Goal: Task Accomplishment & Management: Use online tool/utility

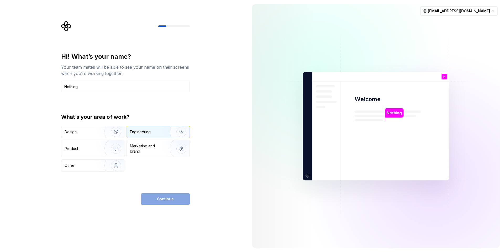
type input "Nothing"
click at [152, 136] on div "Engineering" at bounding box center [158, 132] width 63 height 12
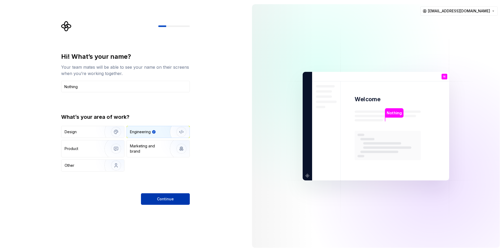
click at [182, 196] on button "Continue" at bounding box center [165, 199] width 49 height 12
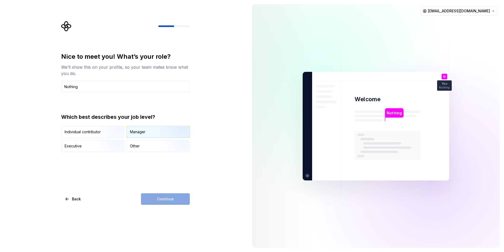
type input "Nothing"
click at [143, 136] on div "Manager" at bounding box center [158, 132] width 63 height 12
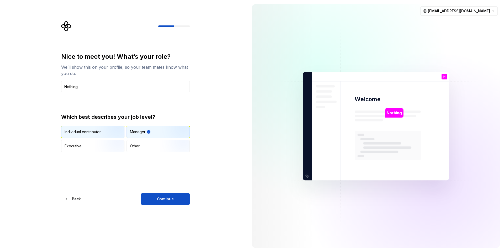
click at [103, 133] on img "button" at bounding box center [112, 138] width 34 height 35
click at [102, 140] on img "button" at bounding box center [112, 152] width 34 height 35
click at [172, 138] on img "button" at bounding box center [177, 138] width 34 height 35
click at [173, 135] on img "button" at bounding box center [177, 138] width 34 height 35
click at [172, 144] on img "button" at bounding box center [177, 152] width 34 height 35
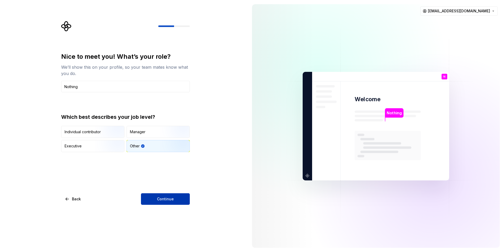
click at [164, 200] on span "Continue" at bounding box center [165, 199] width 17 height 5
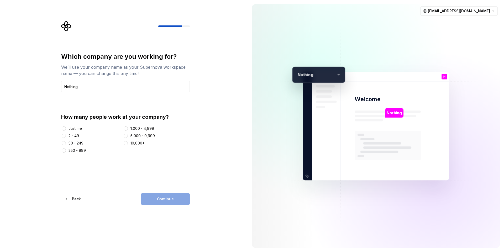
type input "Nothing"
click at [75, 128] on div "Just me" at bounding box center [74, 128] width 13 height 5
click at [66, 128] on button "Just me" at bounding box center [64, 128] width 4 height 4
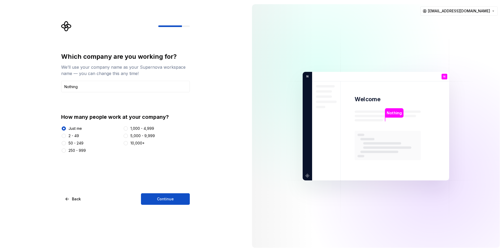
click at [147, 130] on div "1,000 - 4,999" at bounding box center [142, 128] width 24 height 5
click at [128, 130] on button "1,000 - 4,999" at bounding box center [126, 128] width 4 height 4
click at [70, 129] on div "Just me" at bounding box center [74, 128] width 13 height 5
click at [66, 129] on button "Just me" at bounding box center [64, 128] width 4 height 4
click at [170, 198] on span "Continue" at bounding box center [165, 199] width 17 height 5
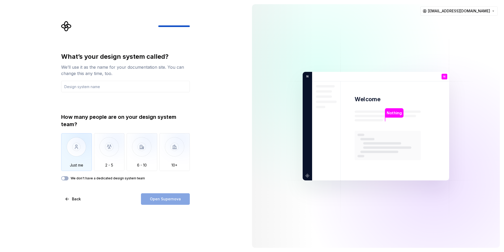
click at [76, 146] on img "button" at bounding box center [76, 150] width 31 height 35
click at [87, 85] on input "text" at bounding box center [125, 87] width 129 height 12
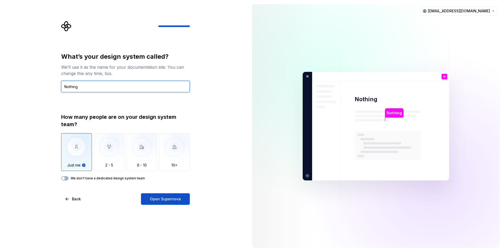
type input "Nothing"
click at [91, 179] on label "We don't have a dedicated design system team" at bounding box center [108, 178] width 74 height 4
click at [68, 179] on button "We don't have a dedicated design system team" at bounding box center [64, 178] width 7 height 4
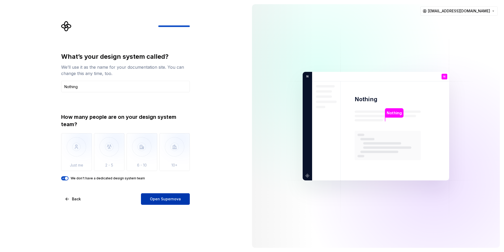
click at [166, 199] on span "Open Supernova" at bounding box center [165, 199] width 31 height 5
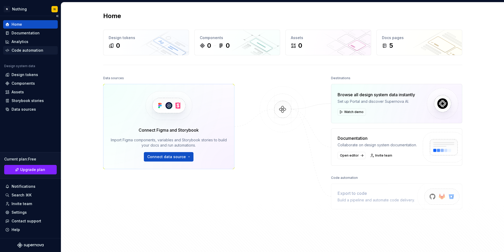
click at [33, 46] on div "Code automation" at bounding box center [30, 50] width 55 height 8
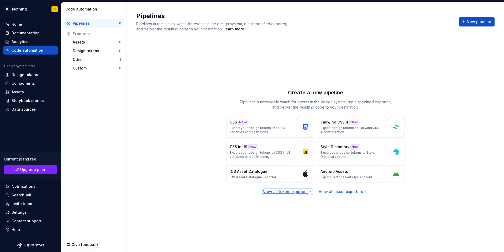
click at [292, 192] on div "View all token exporters" at bounding box center [287, 191] width 49 height 5
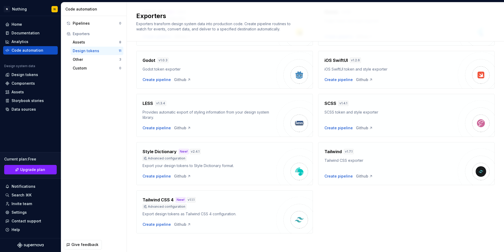
scroll to position [110, 0]
click at [89, 46] on div "Assets 8" at bounding box center [97, 42] width 53 height 8
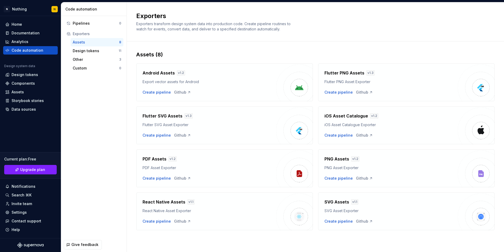
click at [156, 116] on h4 "Flutter SVG Assets" at bounding box center [163, 116] width 40 height 6
click at [187, 137] on icon at bounding box center [189, 135] width 4 height 4
